Goal: Find specific page/section: Find specific page/section

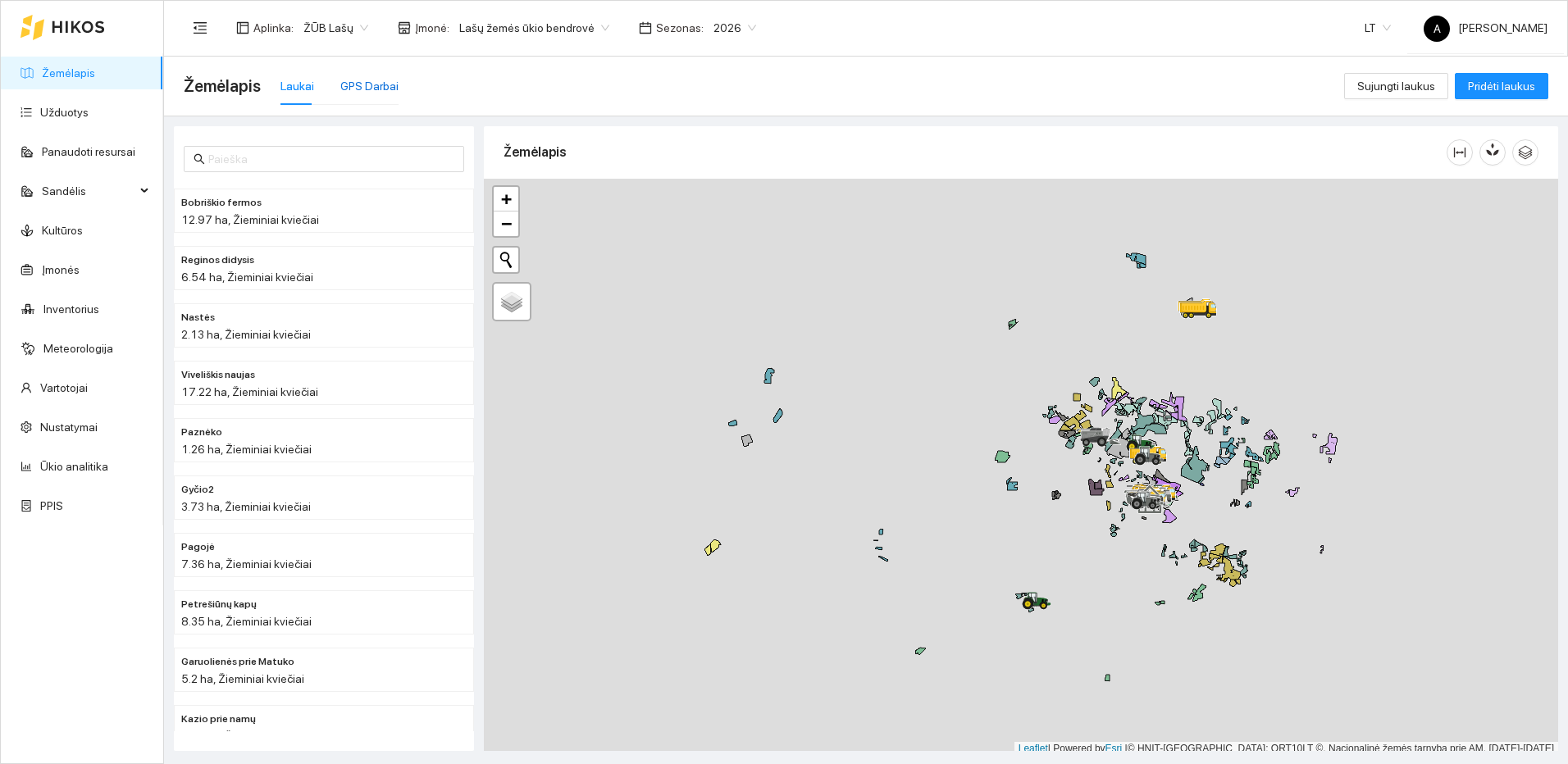
click at [381, 79] on div "GPS Darbai" at bounding box center [369, 86] width 58 height 18
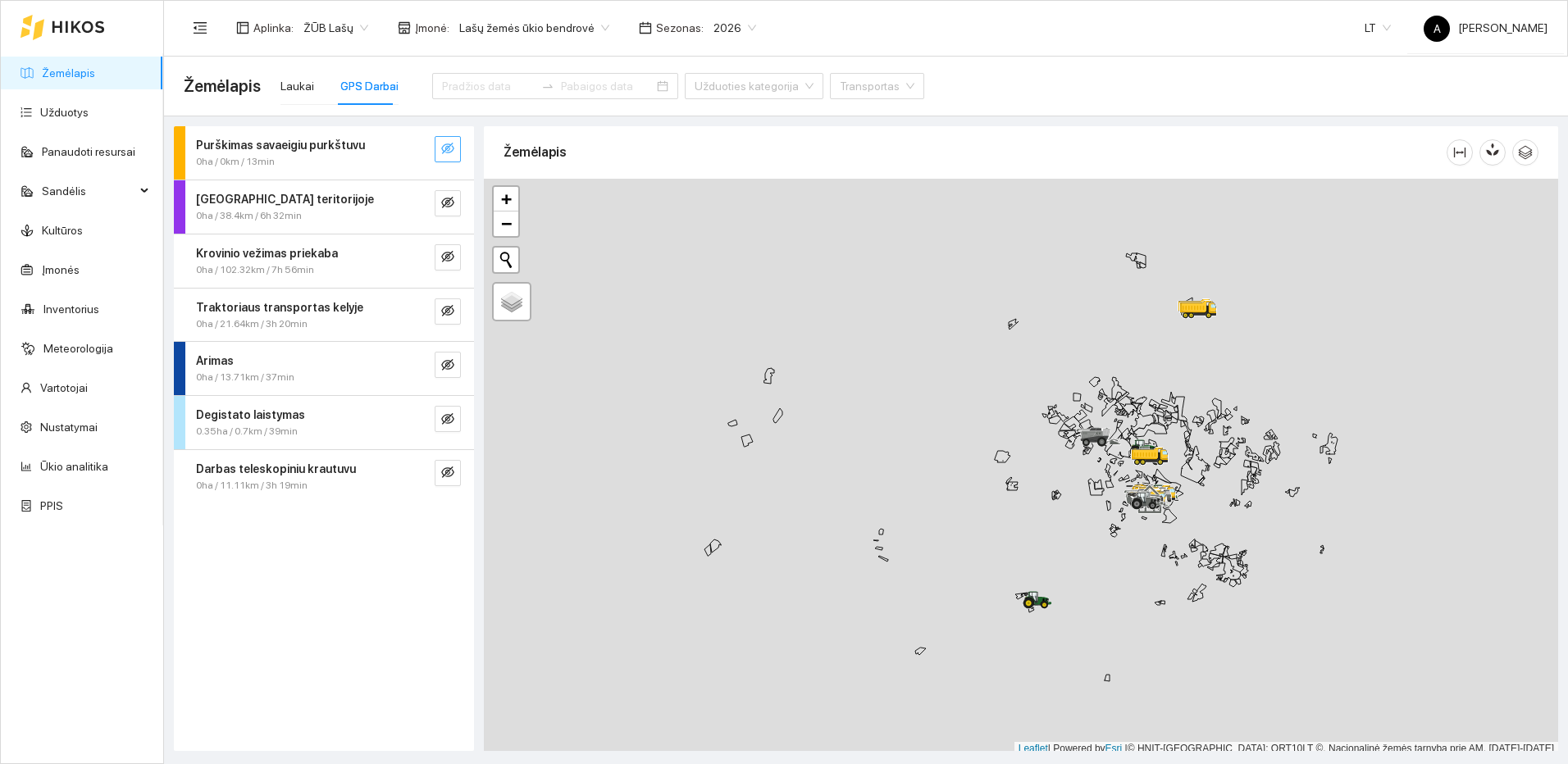
click at [438, 148] on button "button" at bounding box center [447, 149] width 26 height 26
click at [425, 149] on button "button" at bounding box center [414, 149] width 26 height 26
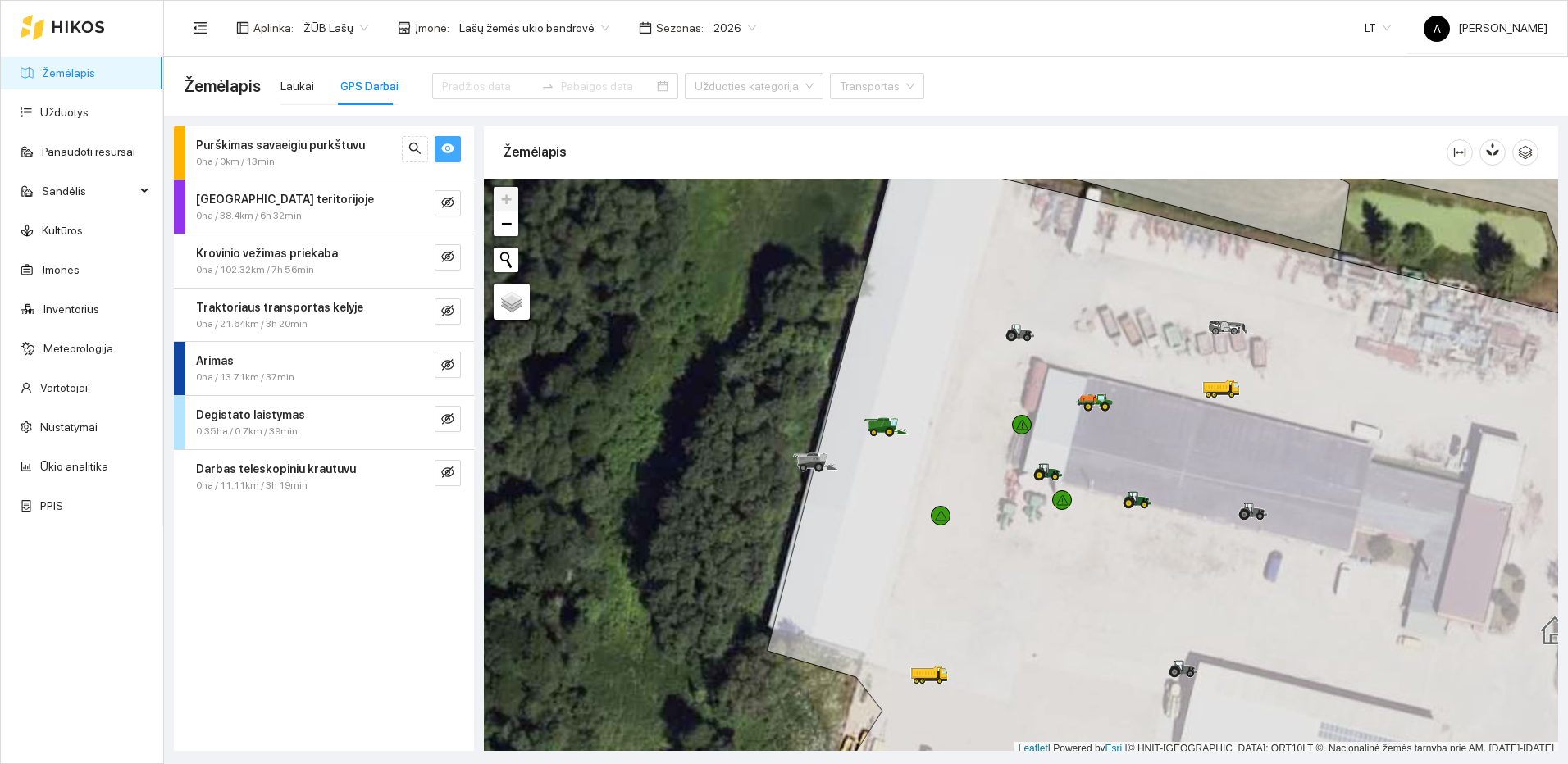
click at [441, 152] on icon "eye" at bounding box center [447, 148] width 13 height 13
click at [447, 370] on icon "eye-invisible" at bounding box center [447, 365] width 13 height 13
click at [411, 360] on icon "search" at bounding box center [415, 365] width 13 height 13
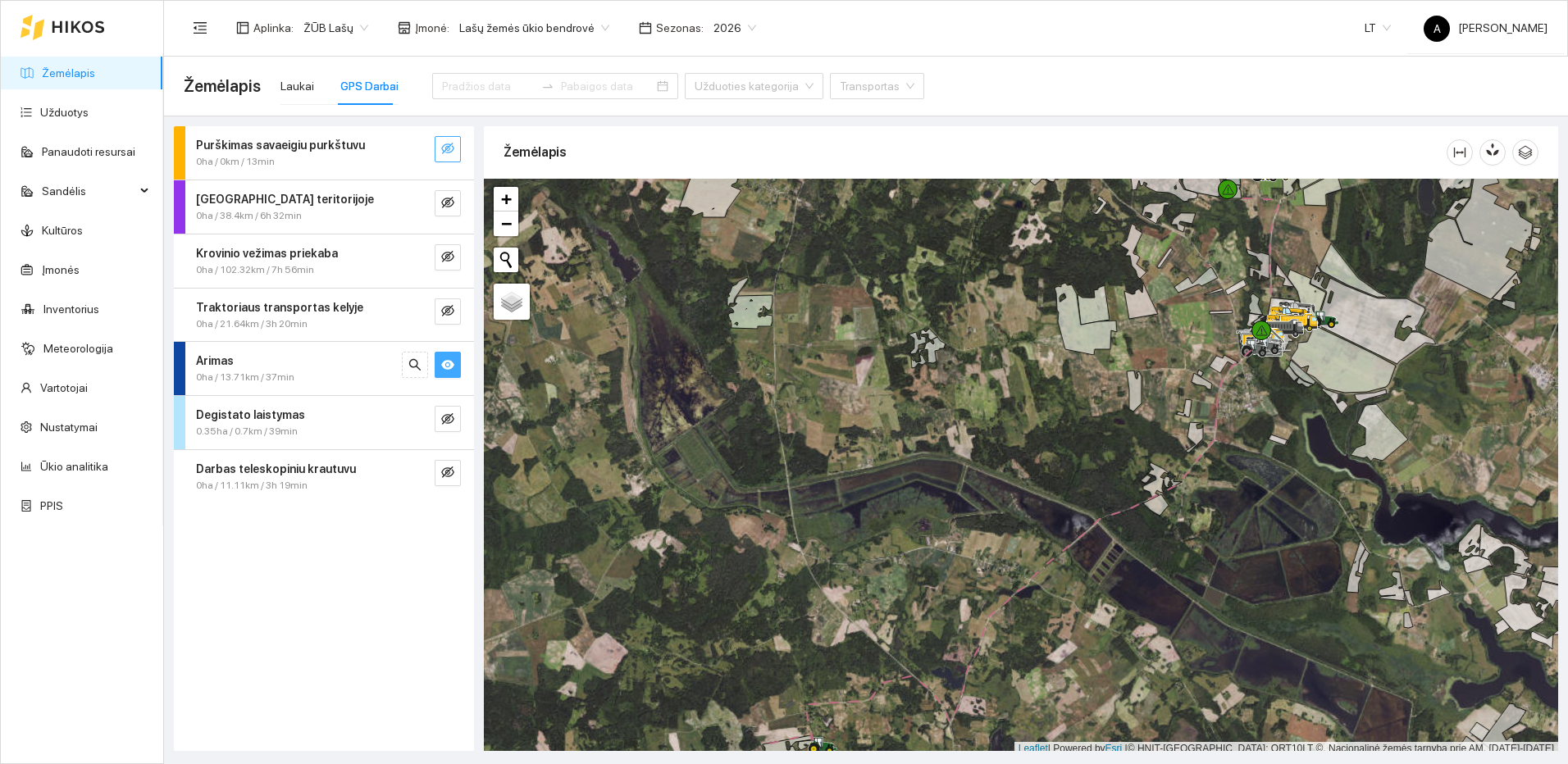
scroll to position [4, 0]
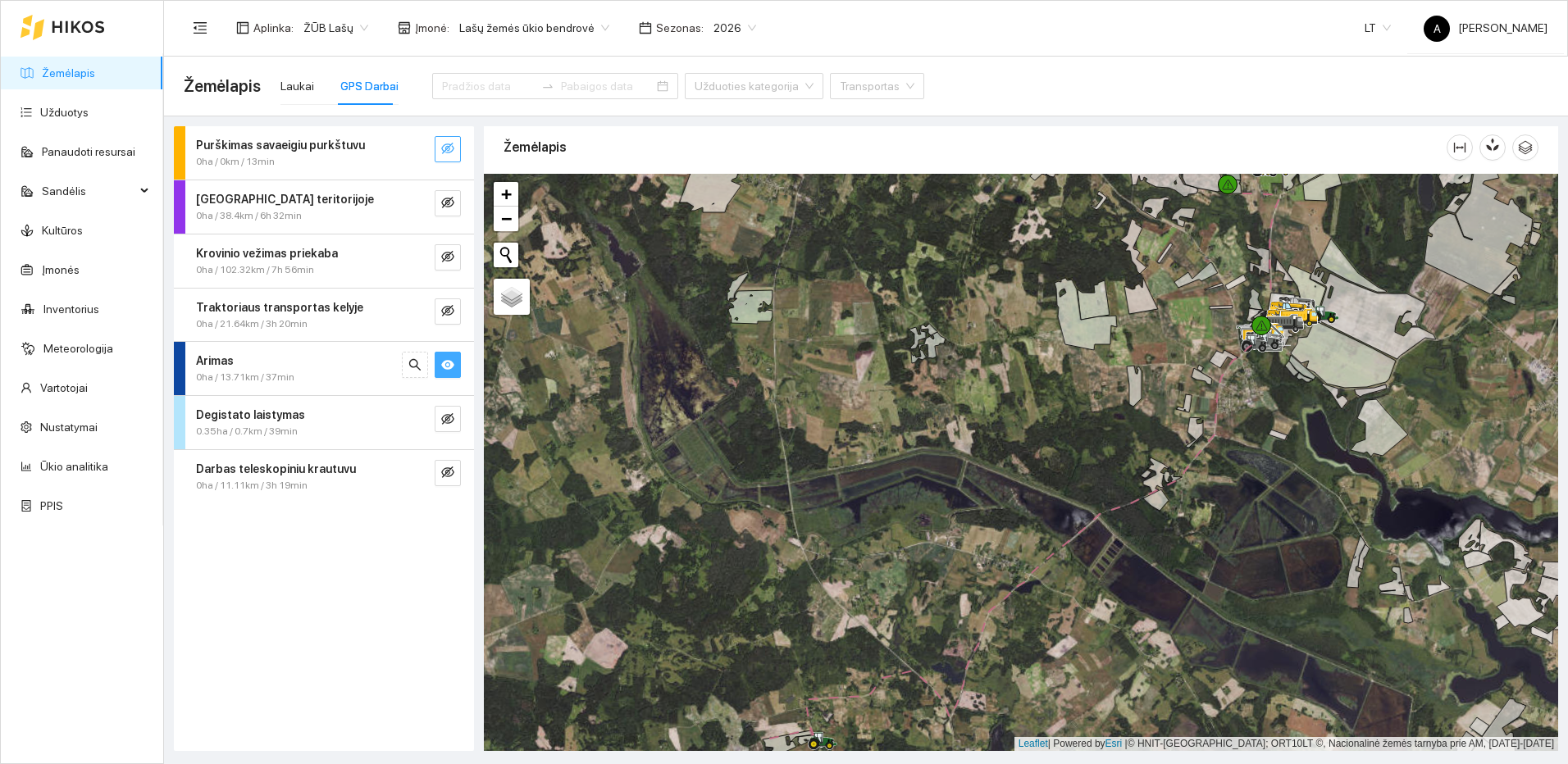
drag, startPoint x: 802, startPoint y: 444, endPoint x: 799, endPoint y: 419, distance: 25.2
click at [799, 419] on div at bounding box center [1021, 463] width 1074 height 577
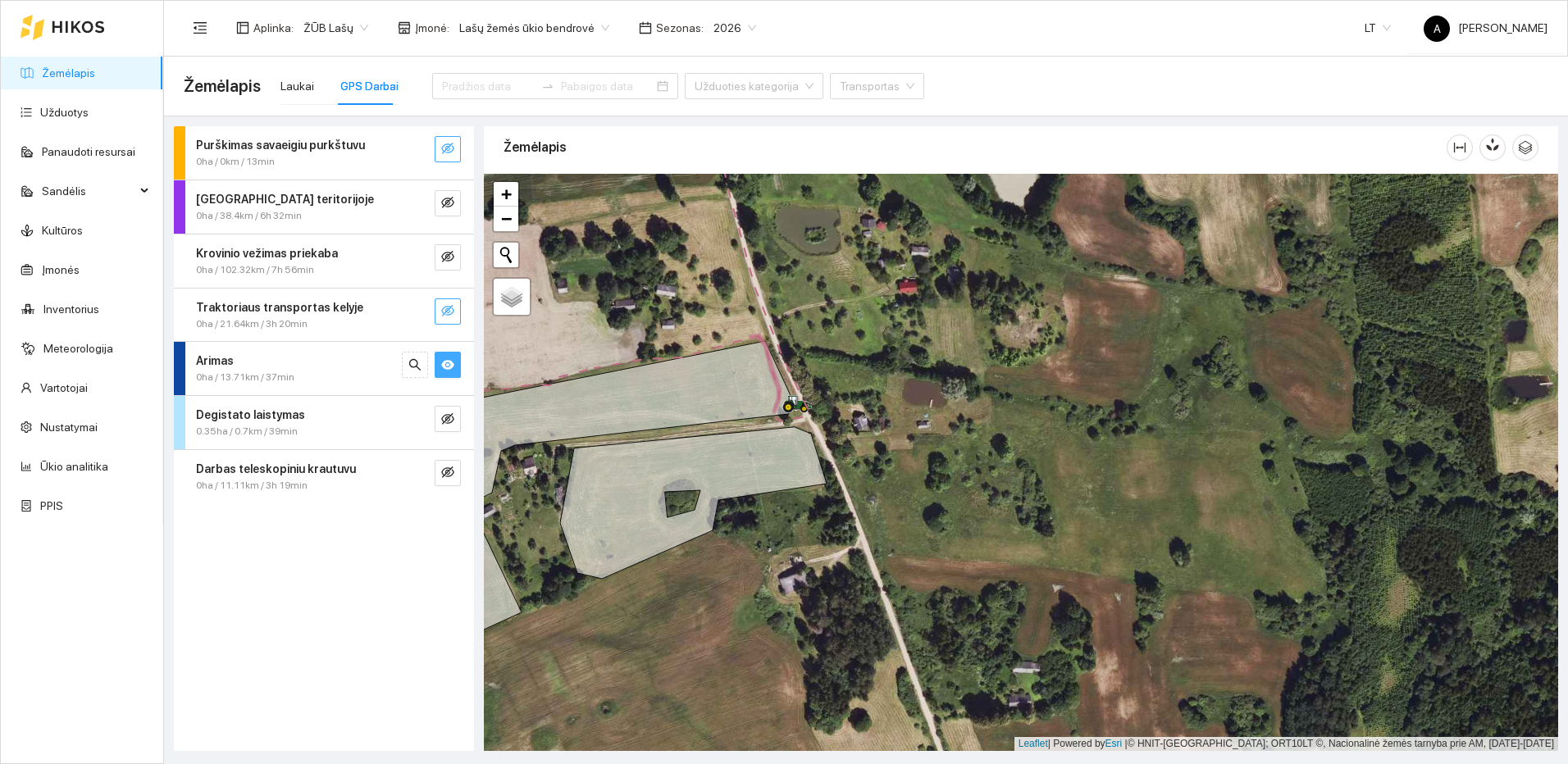
click at [446, 314] on icon "eye-invisible" at bounding box center [447, 310] width 13 height 13
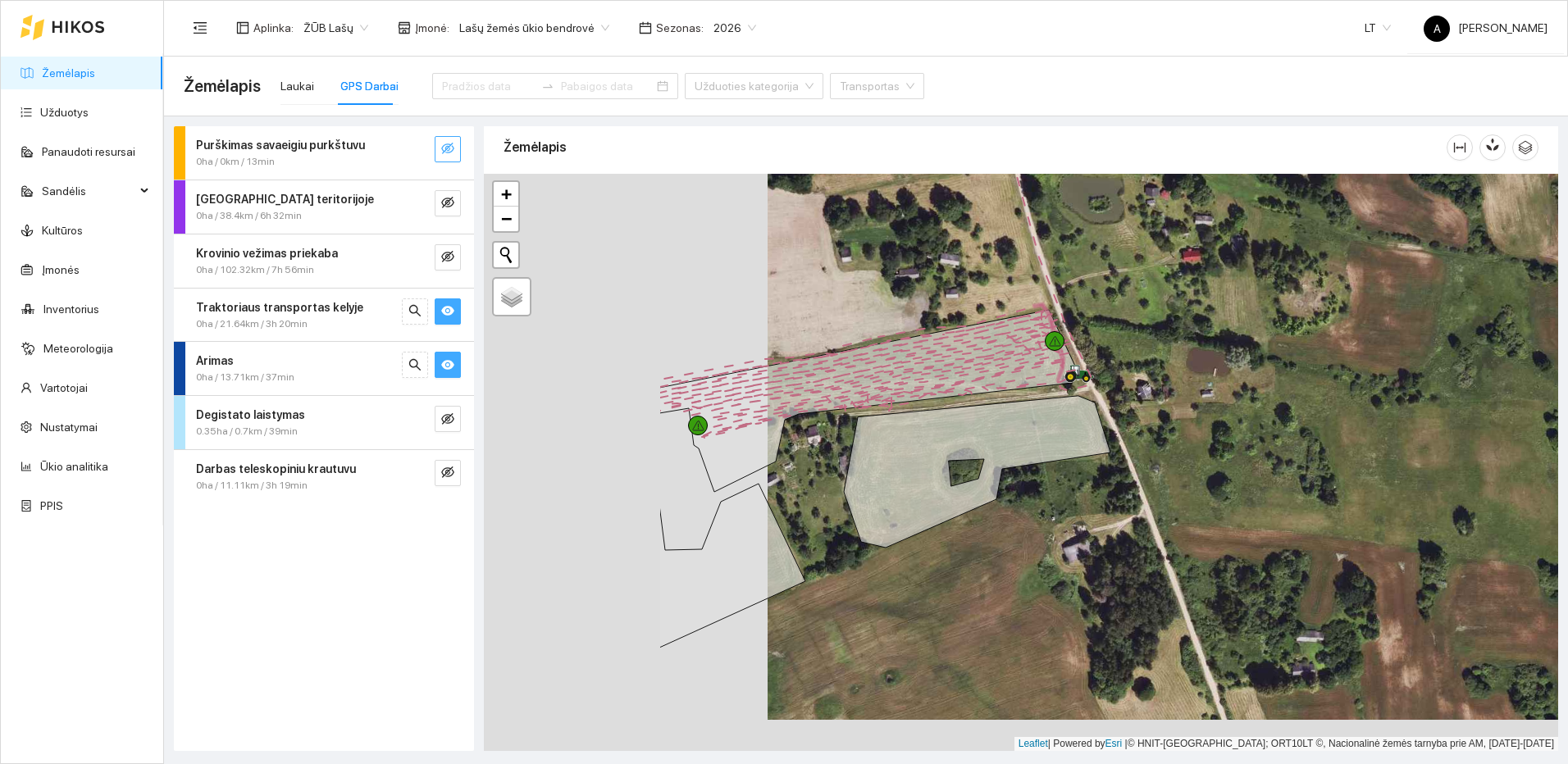
drag, startPoint x: 836, startPoint y: 543, endPoint x: 1105, endPoint y: 524, distance: 269.7
click at [1105, 524] on div at bounding box center [1021, 463] width 1074 height 577
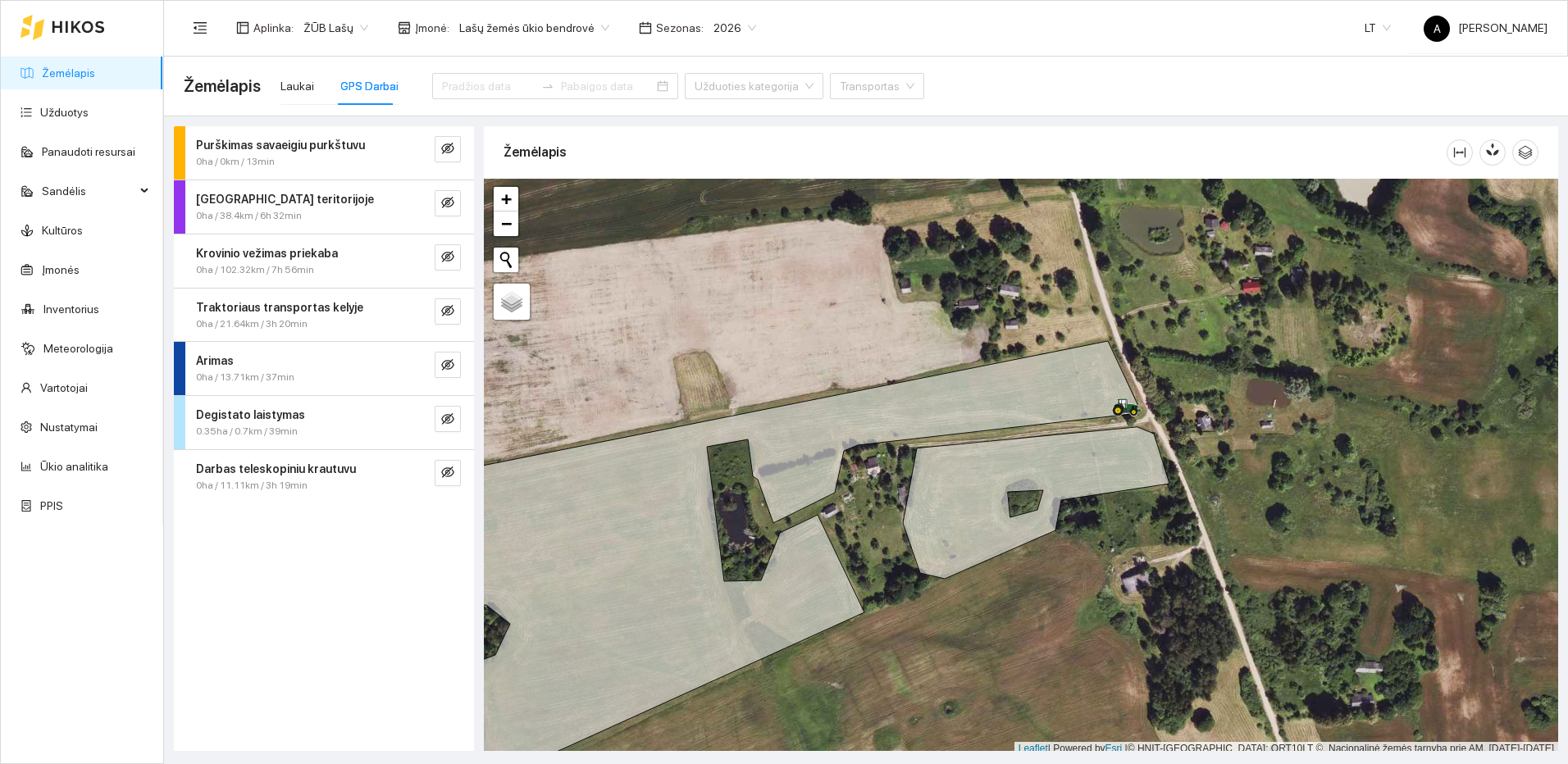
click at [445, 414] on icon "eye-invisible" at bounding box center [447, 419] width 13 height 13
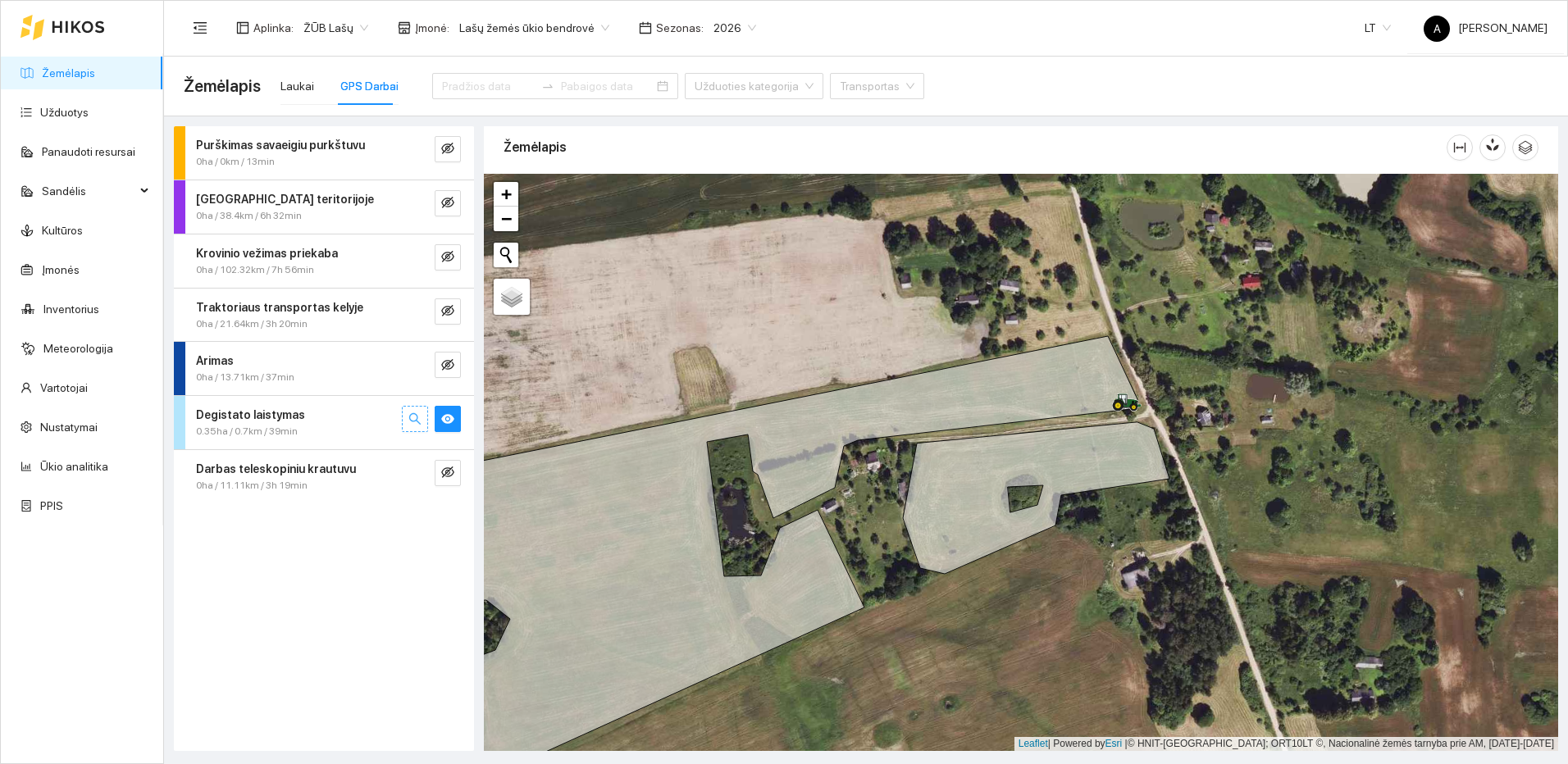
click at [418, 423] on icon "search" at bounding box center [415, 419] width 13 height 13
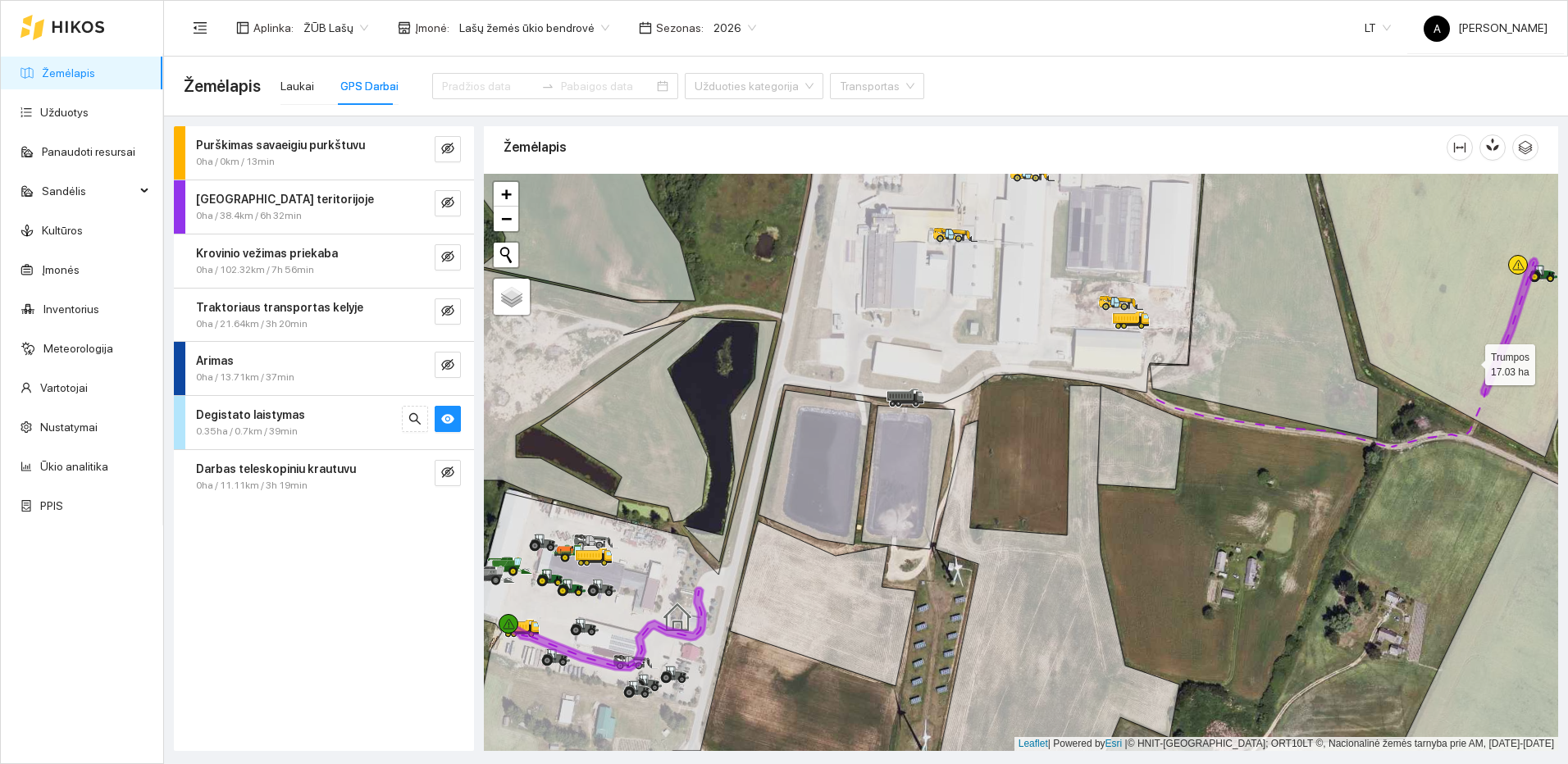
drag, startPoint x: 1470, startPoint y: 360, endPoint x: 1350, endPoint y: 412, distance: 130.8
click at [1350, 412] on icon at bounding box center [1483, 286] width 359 height 342
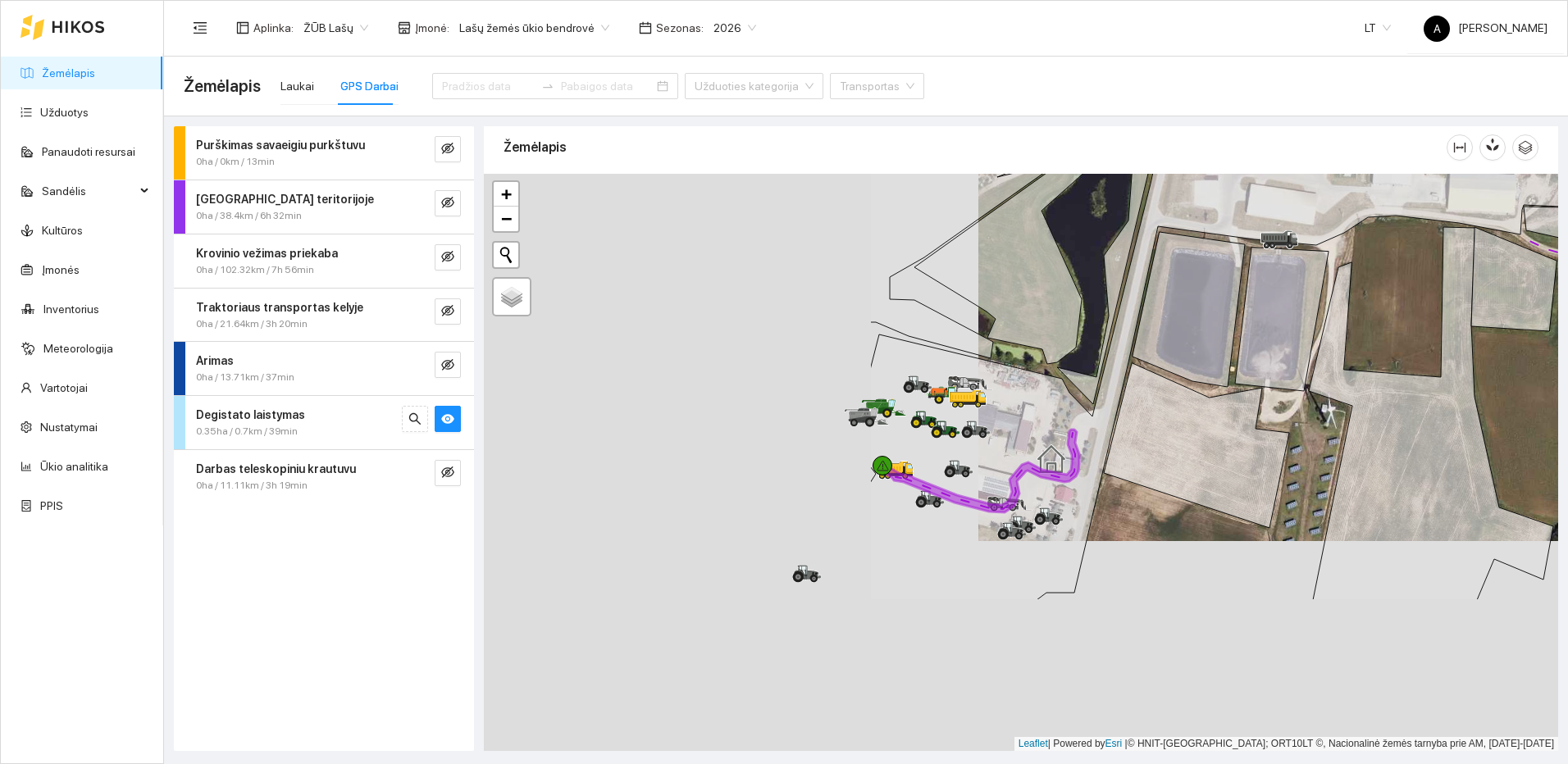
drag, startPoint x: 618, startPoint y: 705, endPoint x: 1112, endPoint y: 495, distance: 536.8
click at [1112, 495] on div at bounding box center [1021, 463] width 1074 height 577
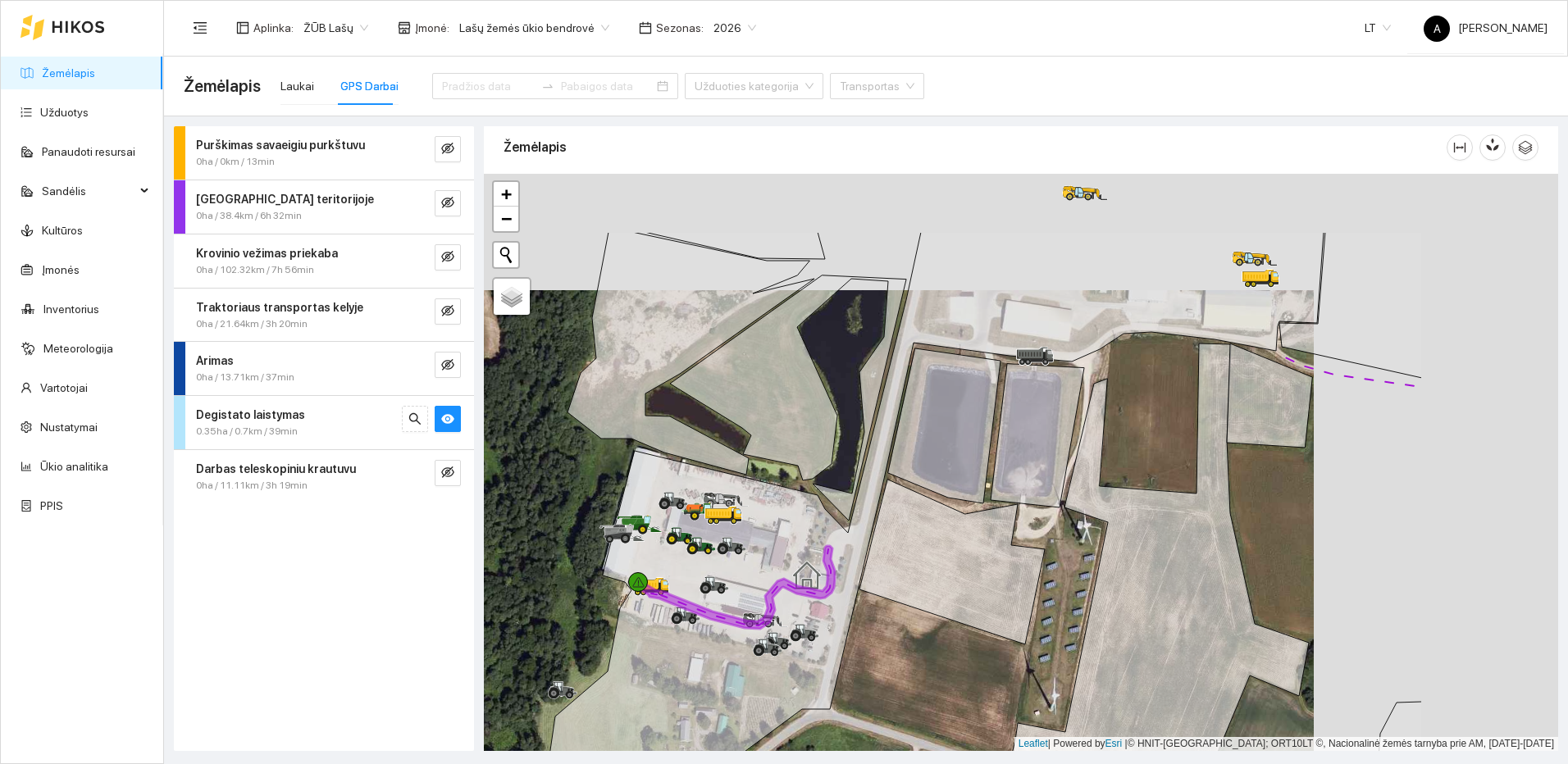
drag, startPoint x: 1084, startPoint y: 438, endPoint x: 936, endPoint y: 525, distance: 171.7
click at [748, 578] on icon at bounding box center [936, 536] width 774 height 609
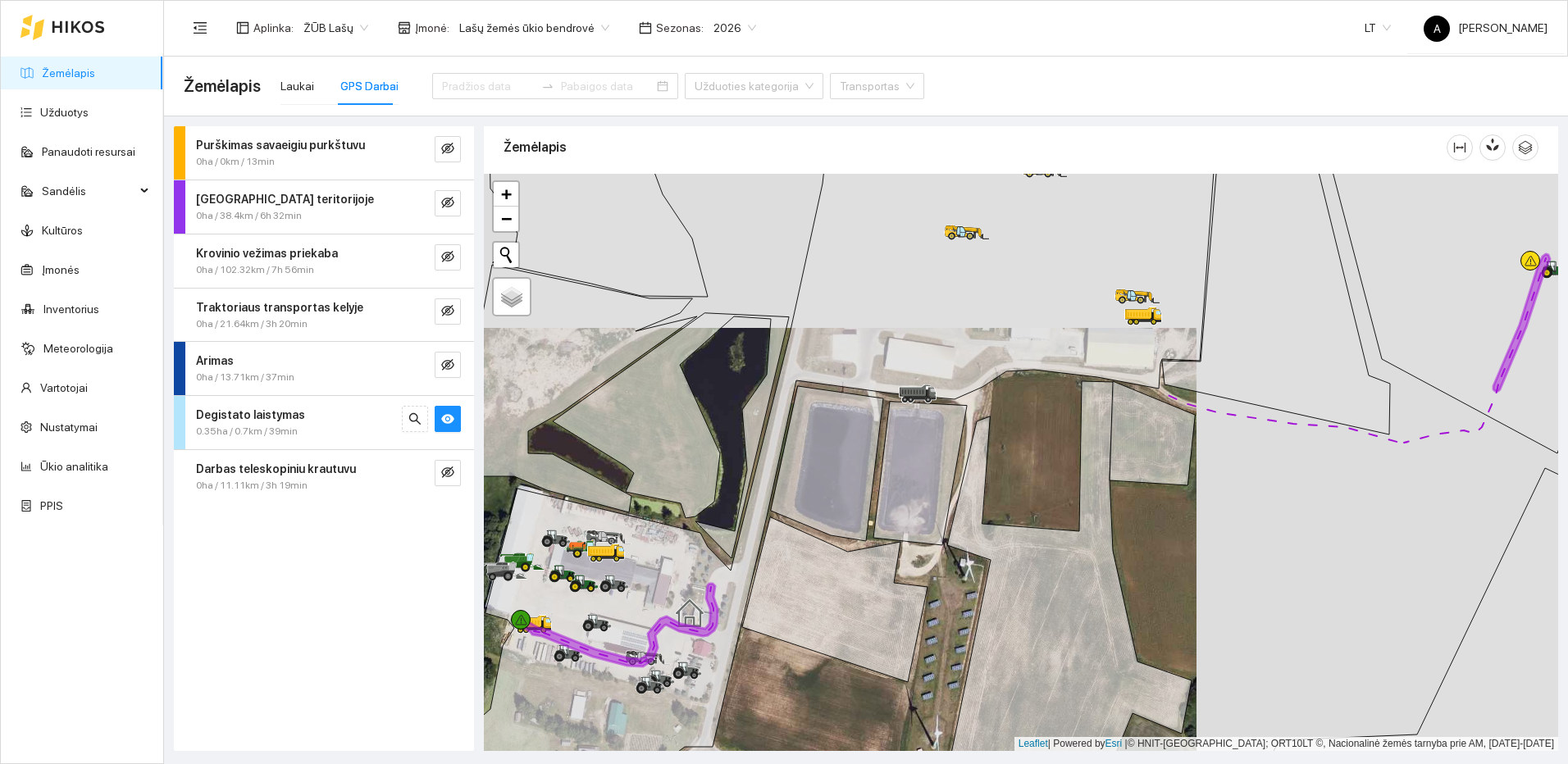
drag, startPoint x: 1217, startPoint y: 400, endPoint x: 1060, endPoint y: 514, distance: 194.0
click at [1060, 514] on div at bounding box center [1021, 463] width 1074 height 577
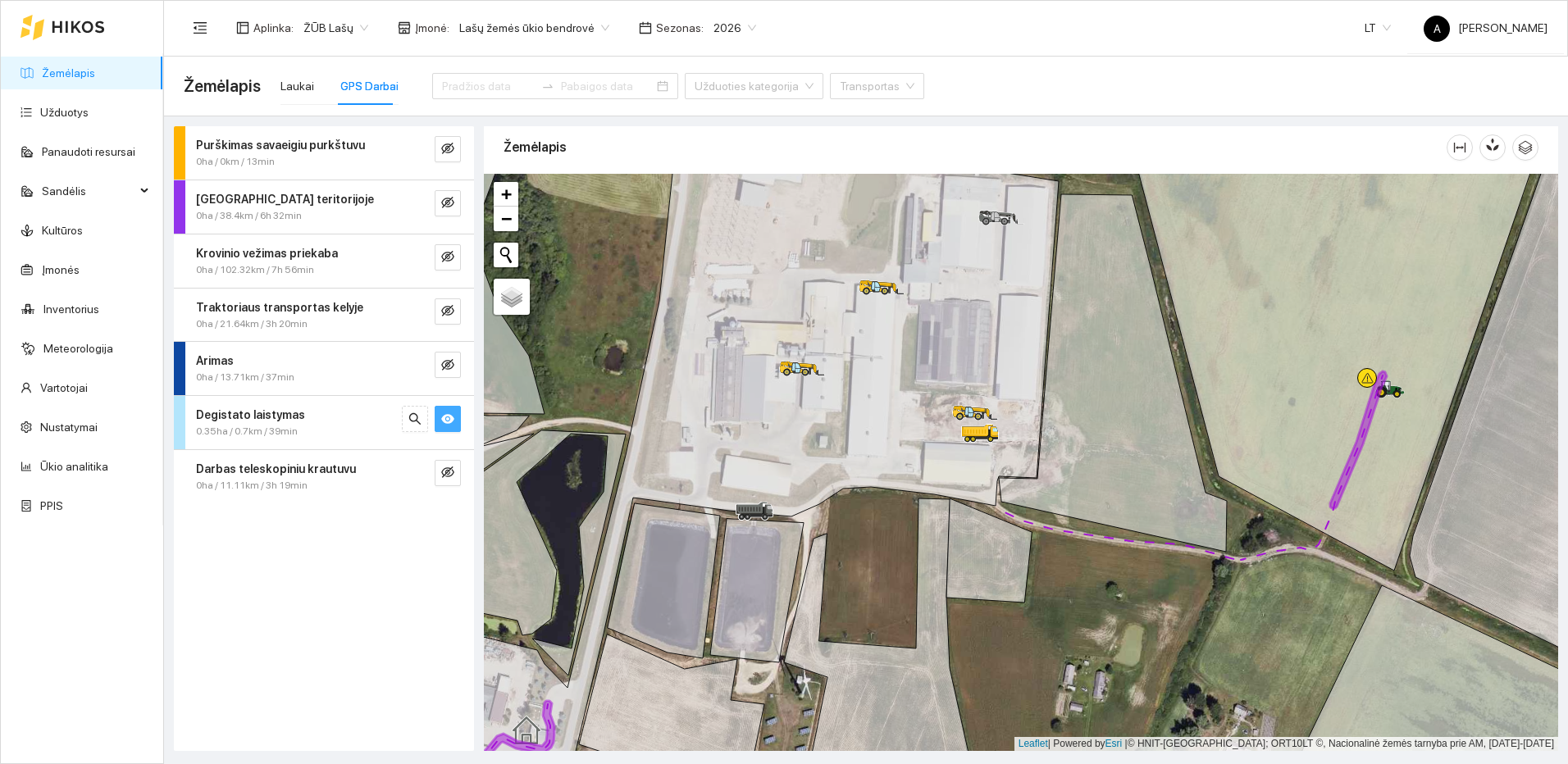
click at [444, 424] on icon "eye" at bounding box center [447, 419] width 13 height 13
click at [455, 307] on button "button" at bounding box center [447, 311] width 26 height 26
click at [420, 306] on icon "search" at bounding box center [415, 310] width 13 height 13
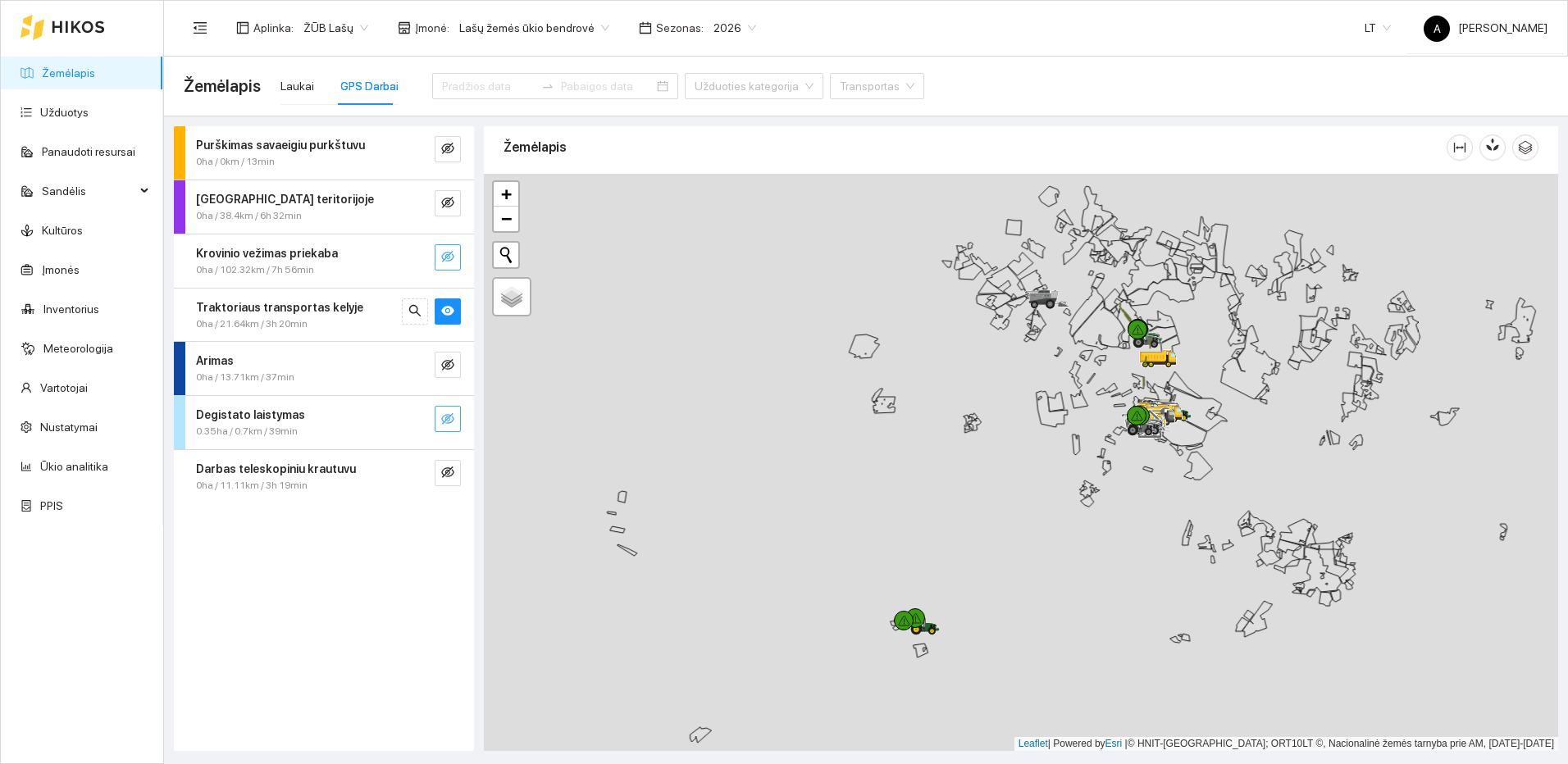
click at [453, 264] on icon "eye-invisible" at bounding box center [447, 256] width 13 height 13
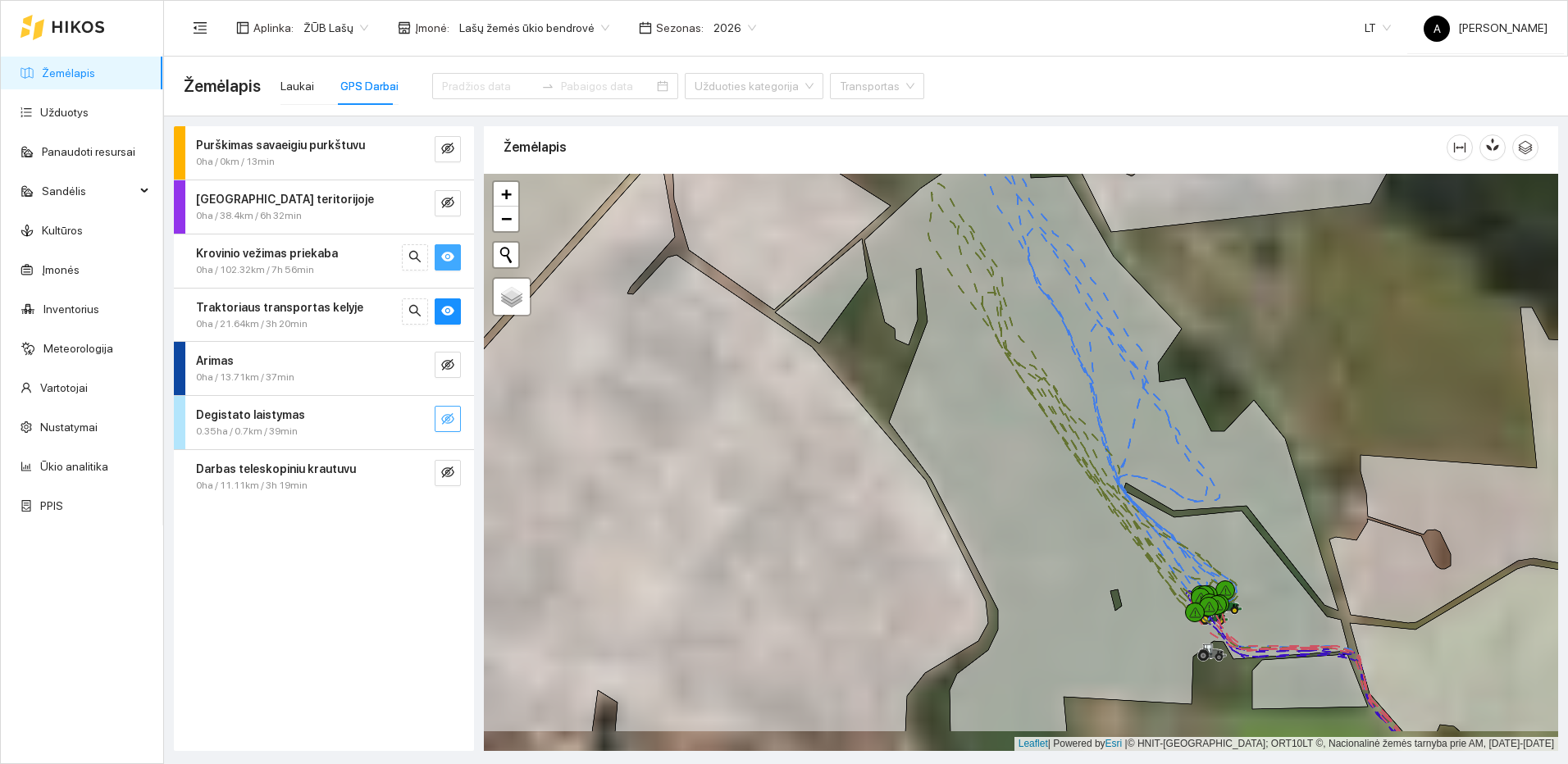
drag, startPoint x: 1276, startPoint y: 450, endPoint x: 1199, endPoint y: 371, distance: 110.3
click at [1199, 371] on icon at bounding box center [1106, 437] width 485 height 591
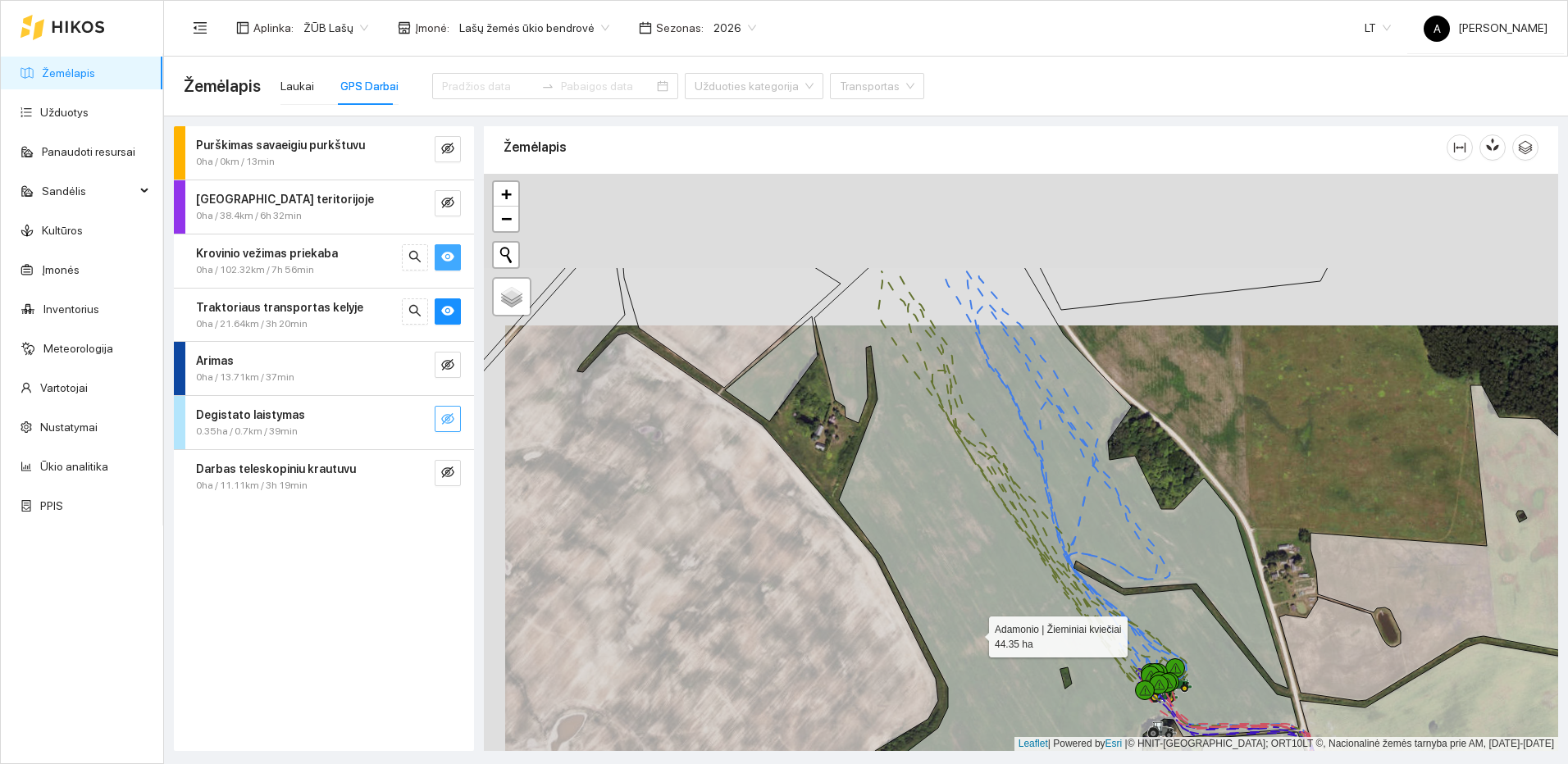
drag, startPoint x: 972, startPoint y: 596, endPoint x: 973, endPoint y: 710, distance: 114.0
click at [973, 708] on icon at bounding box center [1056, 575] width 485 height 616
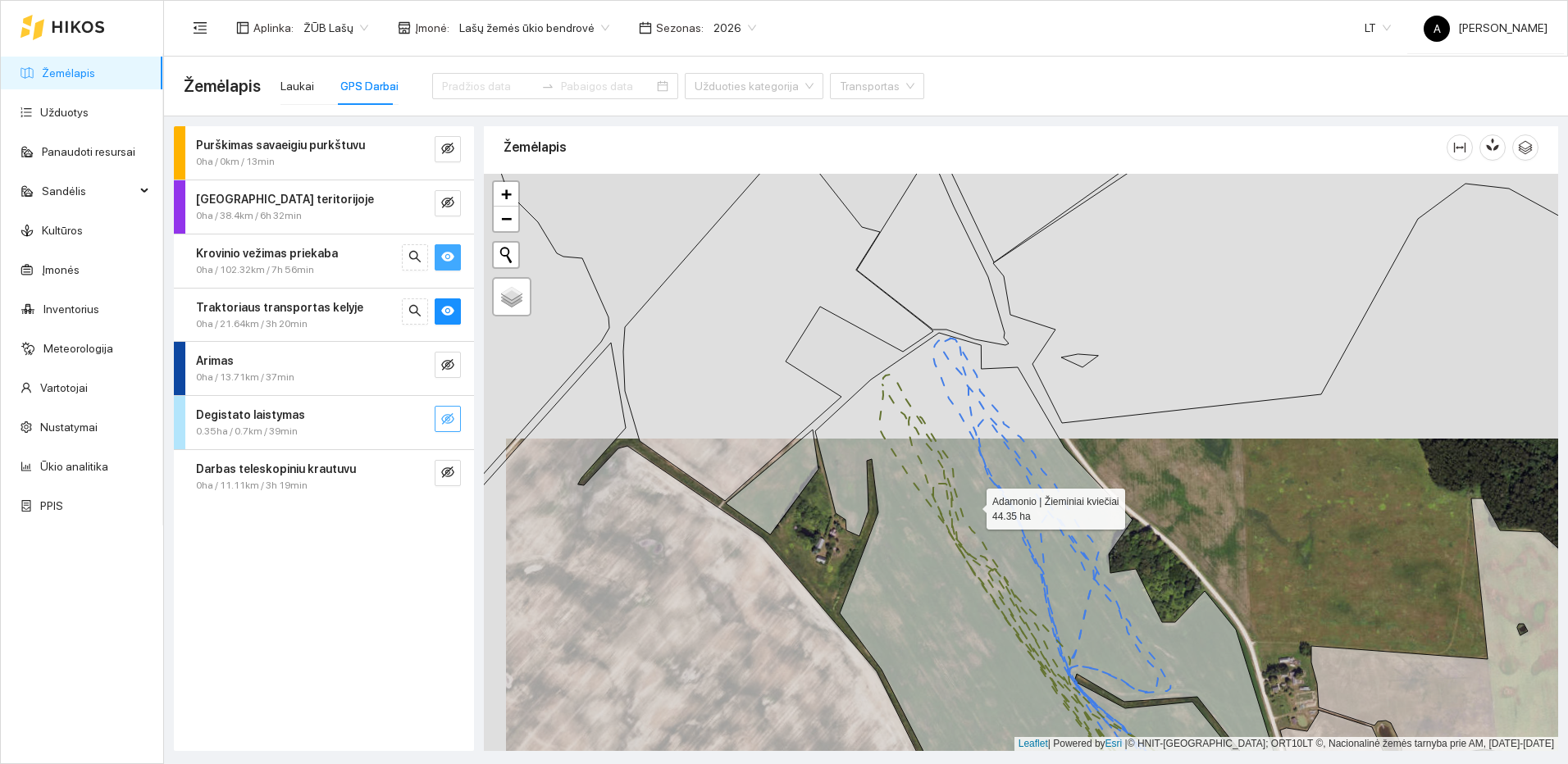
drag, startPoint x: 972, startPoint y: 505, endPoint x: 985, endPoint y: 779, distance: 274.3
click at [985, 764] on html "Žemėlapis Užduotys Panaudoti resursai Sandėlis Kultūros Įmonės Inventorius Mete…" at bounding box center [784, 382] width 1568 height 764
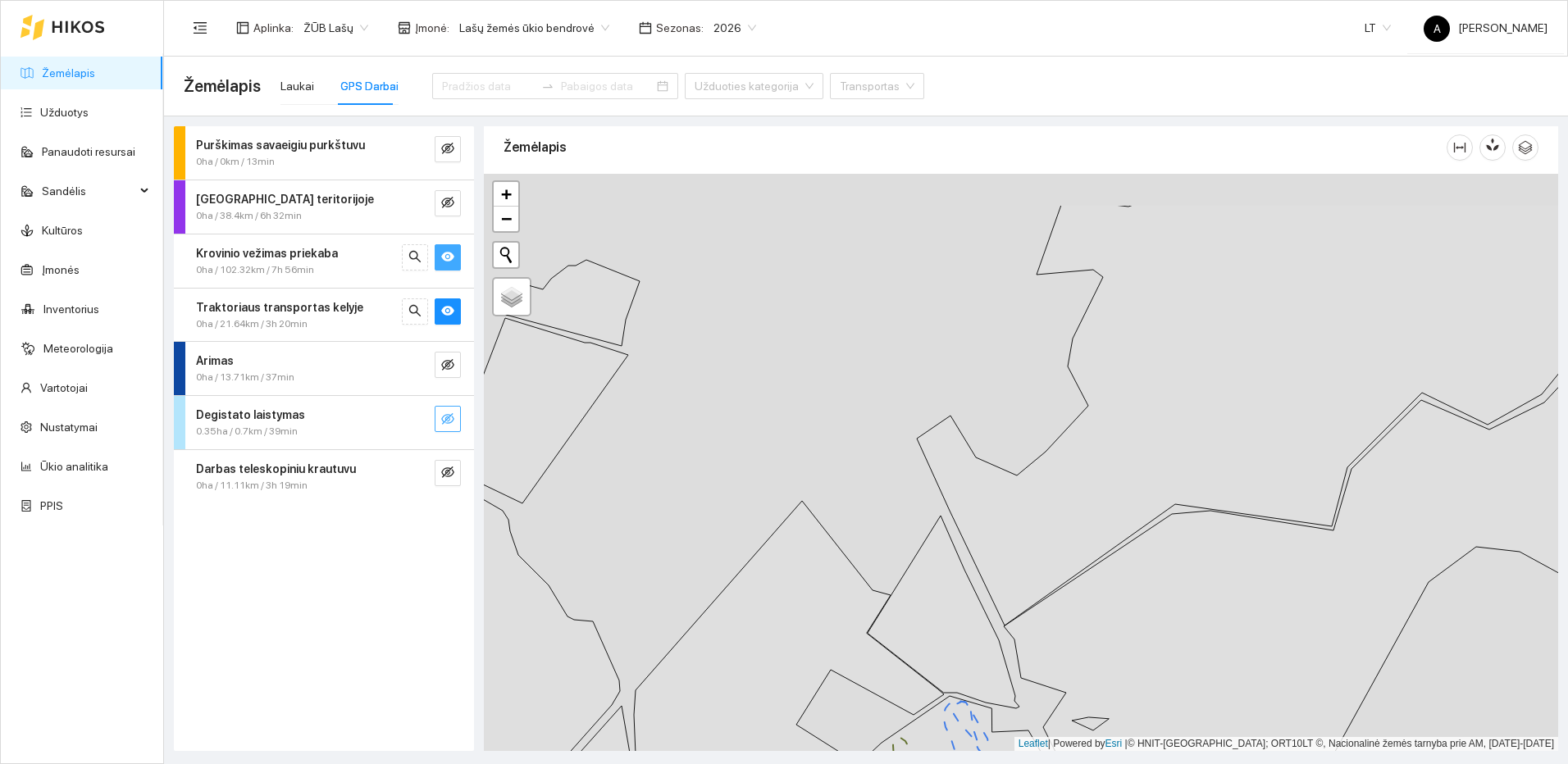
drag, startPoint x: 927, startPoint y: 380, endPoint x: 908, endPoint y: 479, distance: 100.8
click at [908, 479] on div at bounding box center [1021, 463] width 1074 height 577
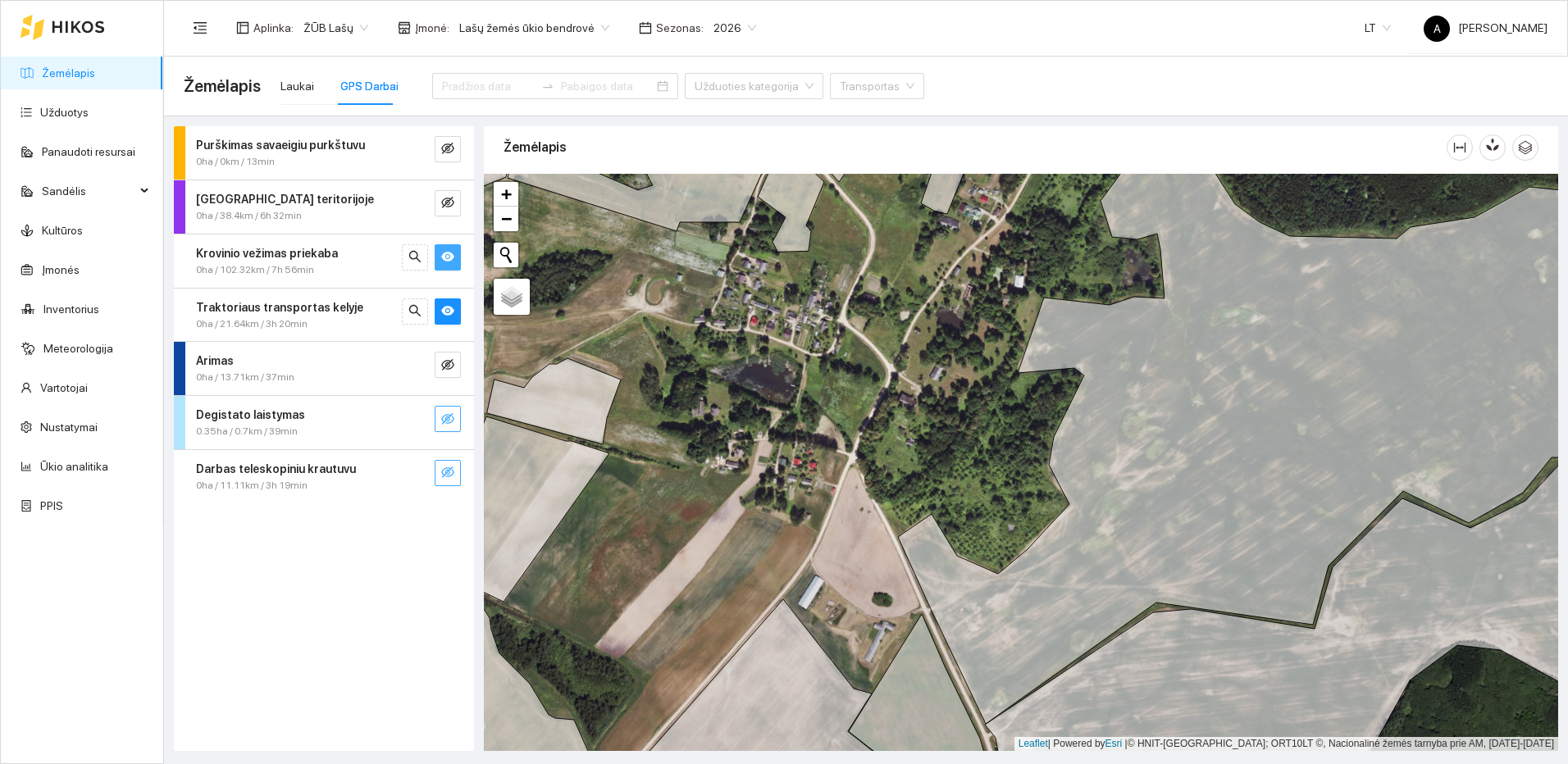
click at [453, 476] on icon "eye-invisible" at bounding box center [447, 473] width 13 height 13
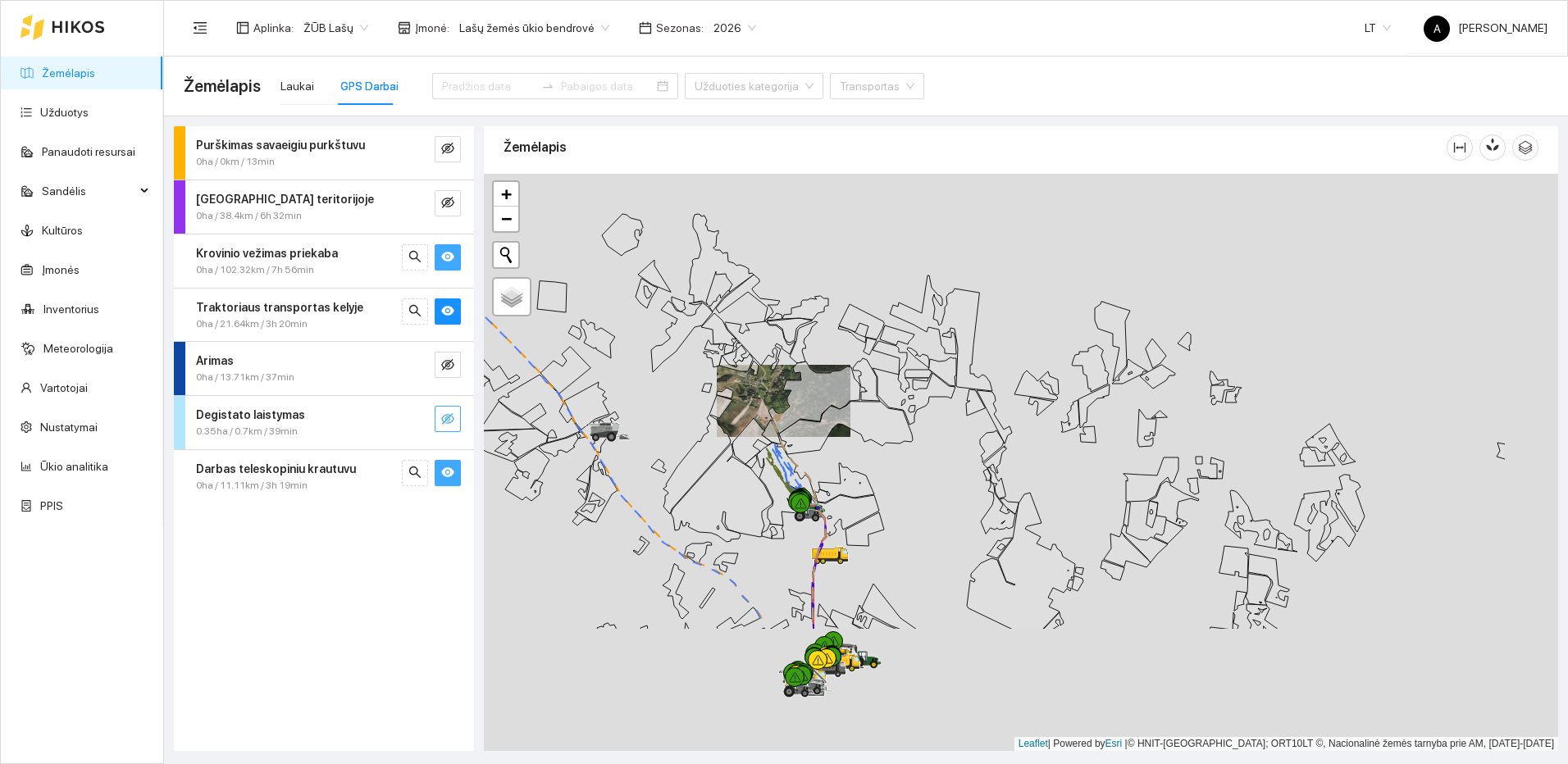
drag, startPoint x: 976, startPoint y: 486, endPoint x: 805, endPoint y: 282, distance: 266.2
click at [805, 282] on div at bounding box center [1021, 463] width 1074 height 577
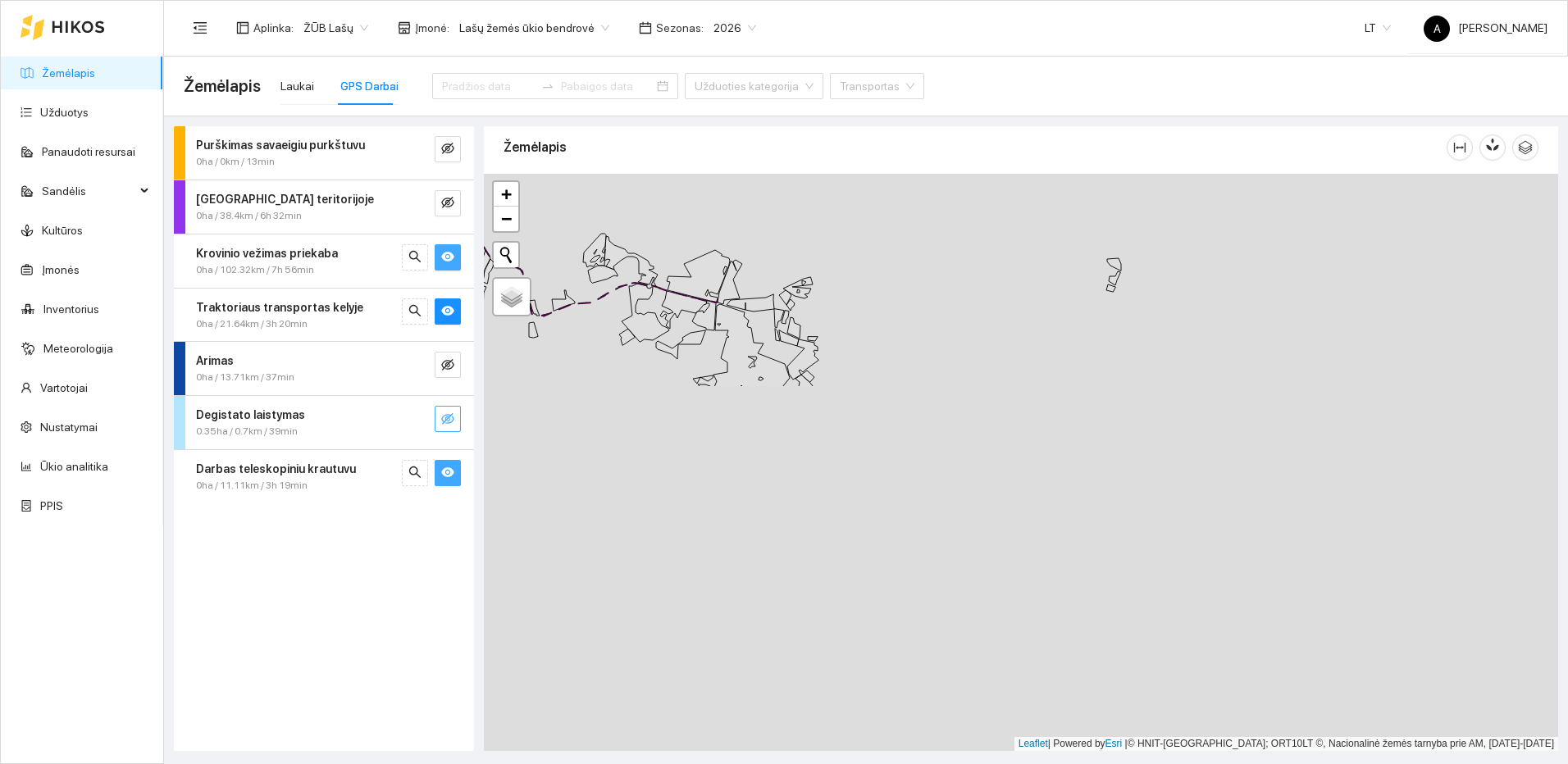
drag, startPoint x: 1085, startPoint y: 694, endPoint x: 841, endPoint y: 271, distance: 488.3
click at [841, 271] on div at bounding box center [1021, 463] width 1074 height 577
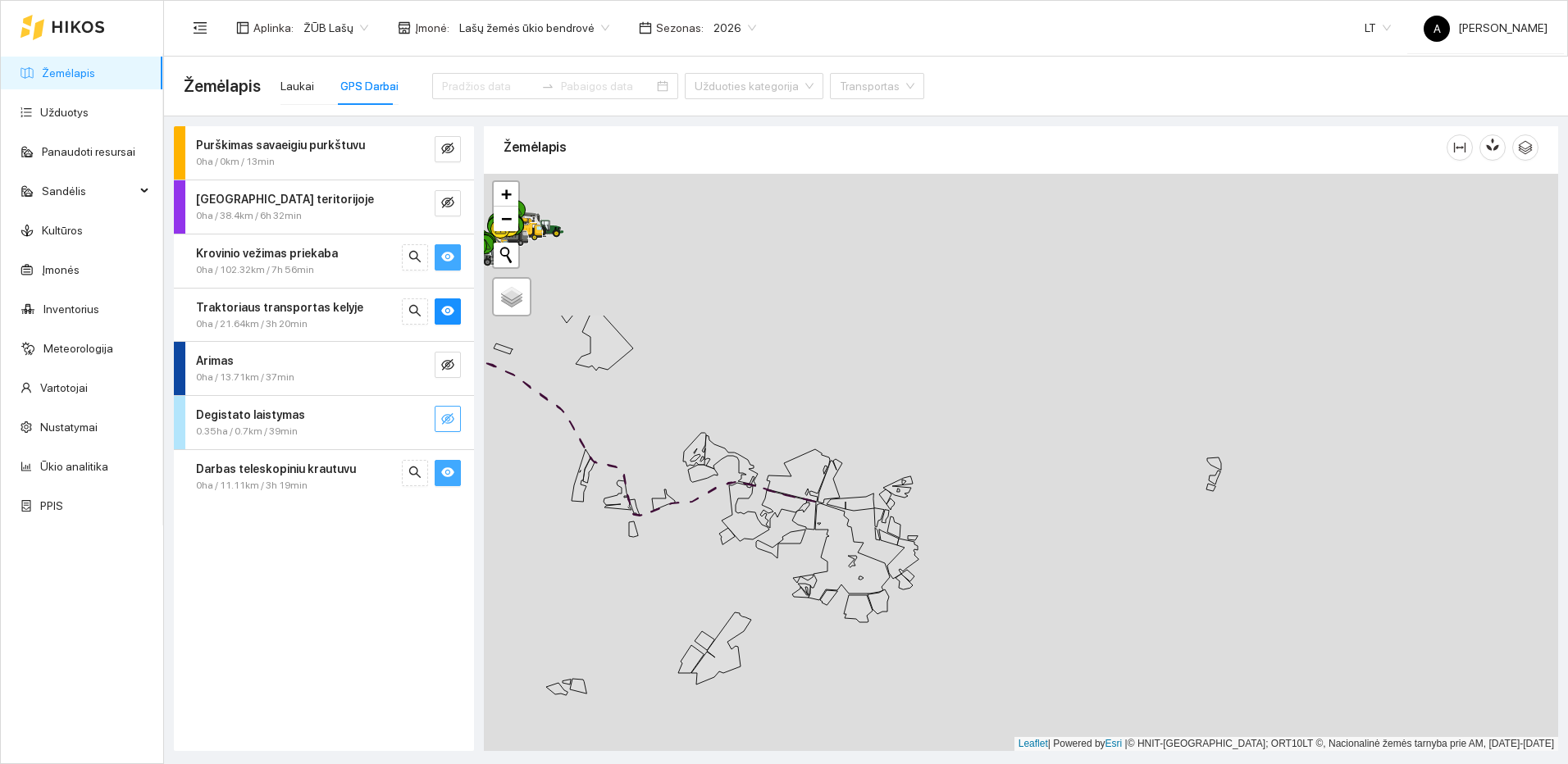
drag, startPoint x: 903, startPoint y: 380, endPoint x: 1040, endPoint y: 684, distance: 333.4
click at [1040, 684] on div at bounding box center [1021, 463] width 1074 height 577
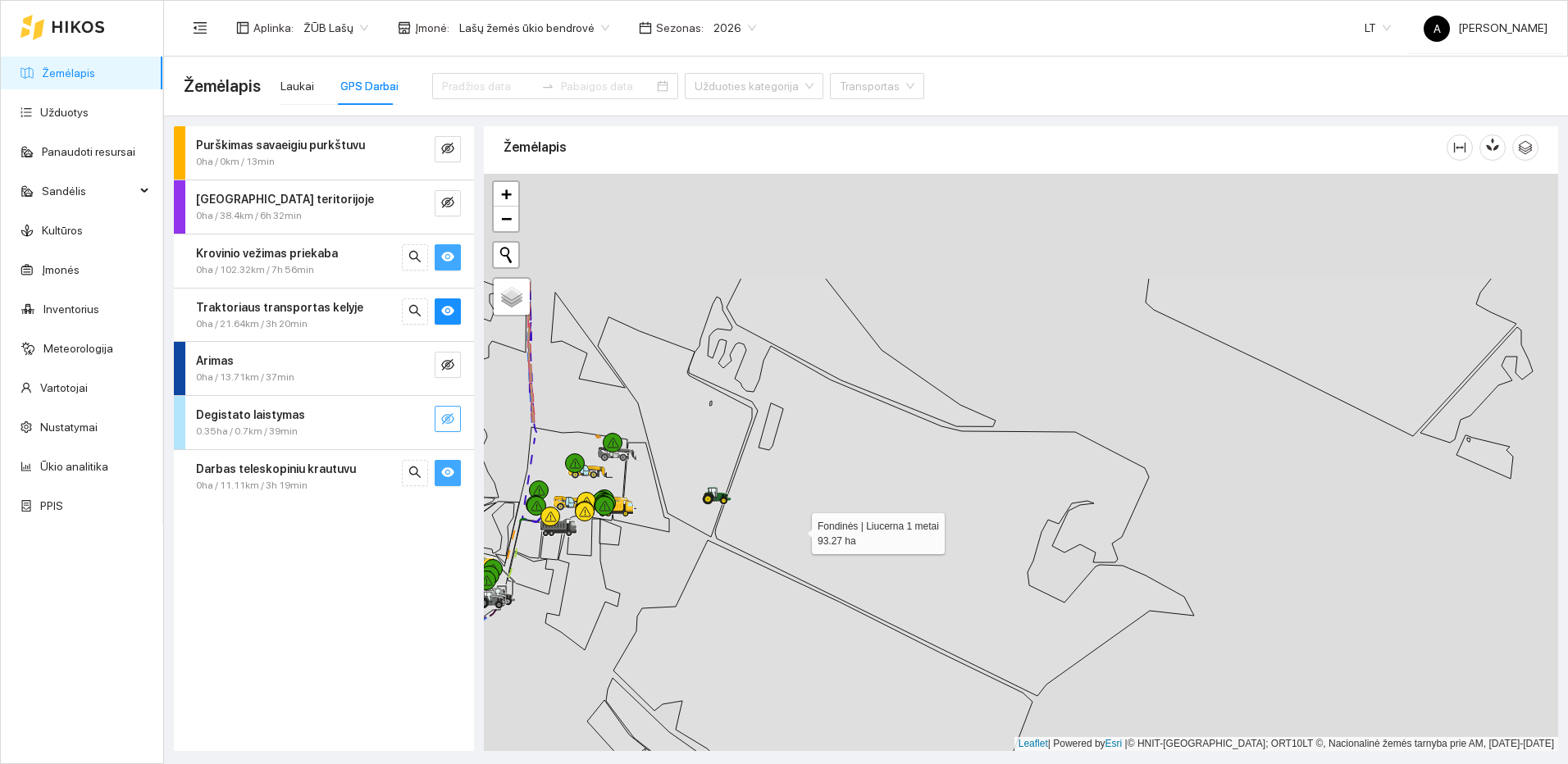
drag, startPoint x: 707, startPoint y: 362, endPoint x: 818, endPoint y: 577, distance: 242.0
click at [818, 577] on icon at bounding box center [940, 496] width 505 height 399
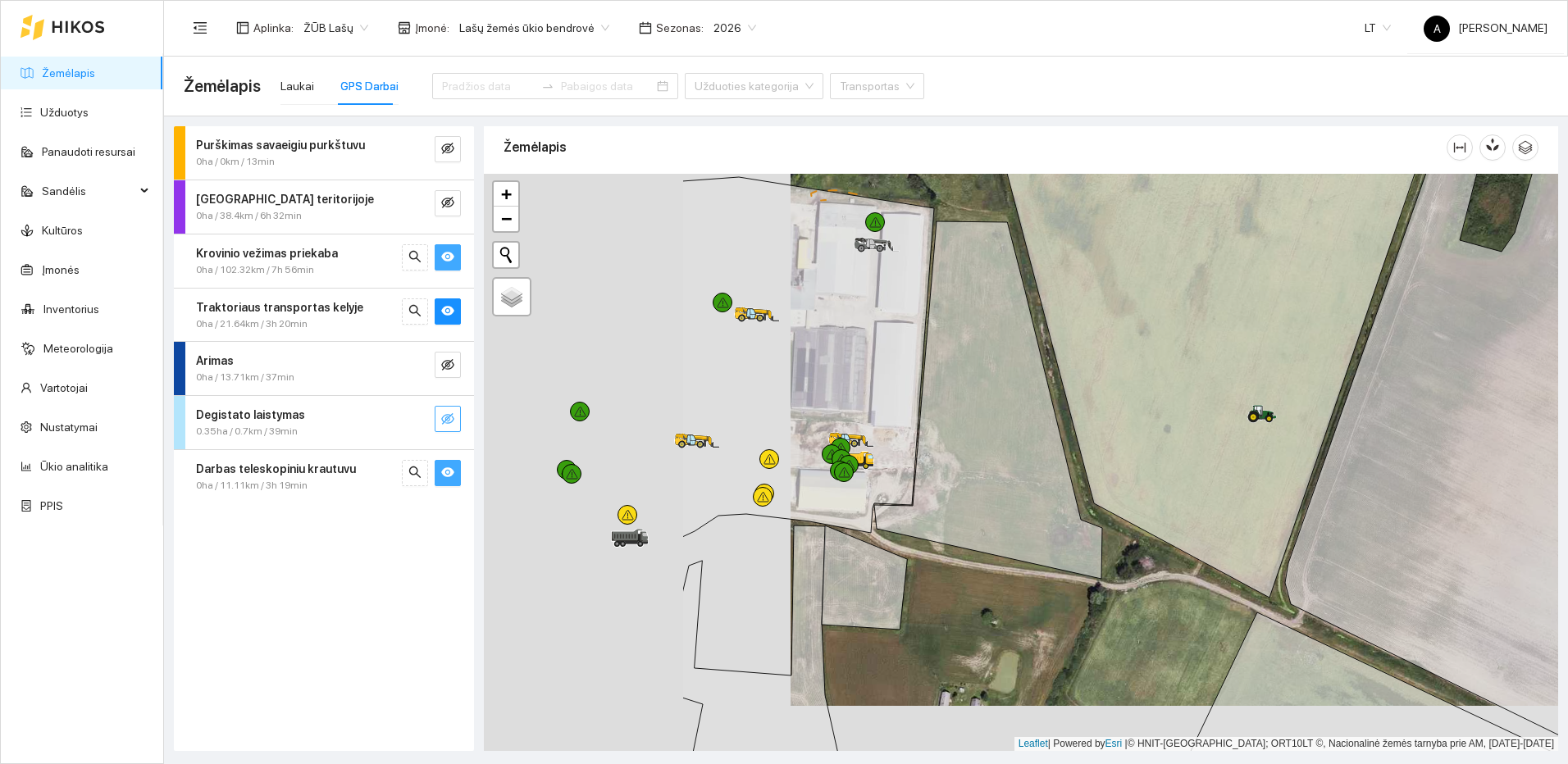
drag, startPoint x: 664, startPoint y: 469, endPoint x: 971, endPoint y: 424, distance: 310.3
click at [971, 424] on icon at bounding box center [988, 400] width 228 height 358
